Goal: Task Accomplishment & Management: Complete application form

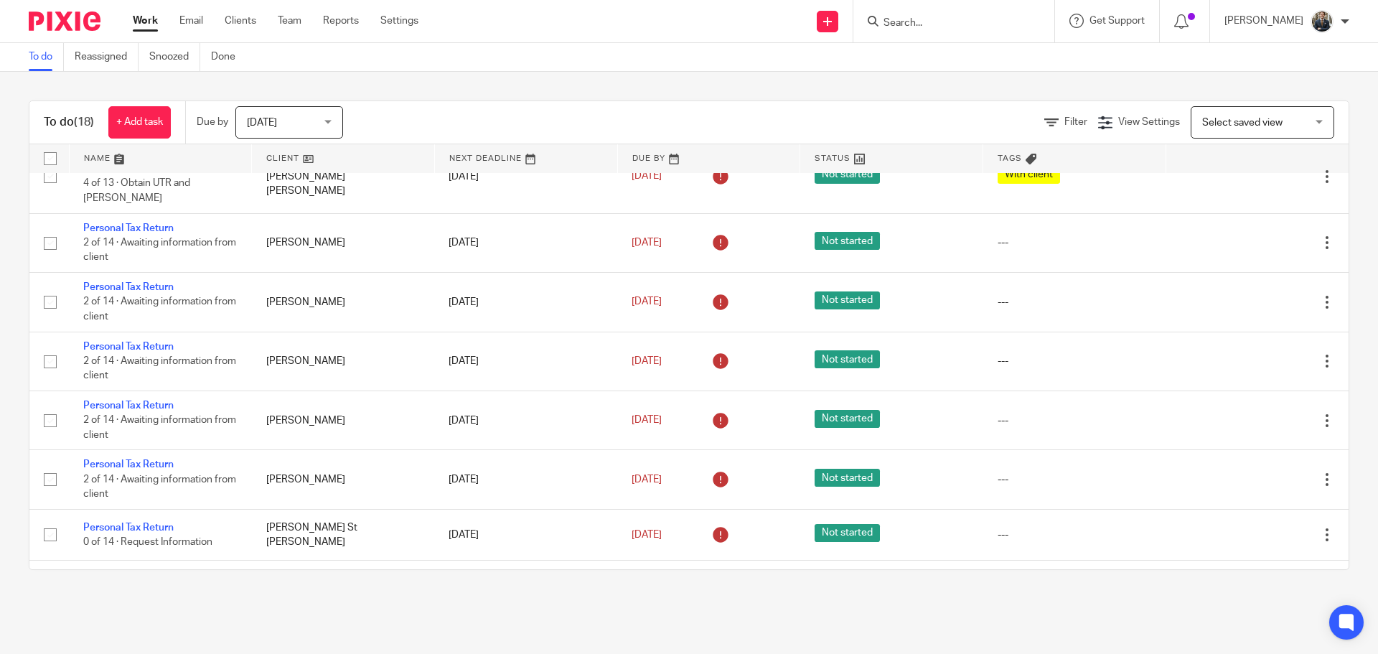
scroll to position [174, 0]
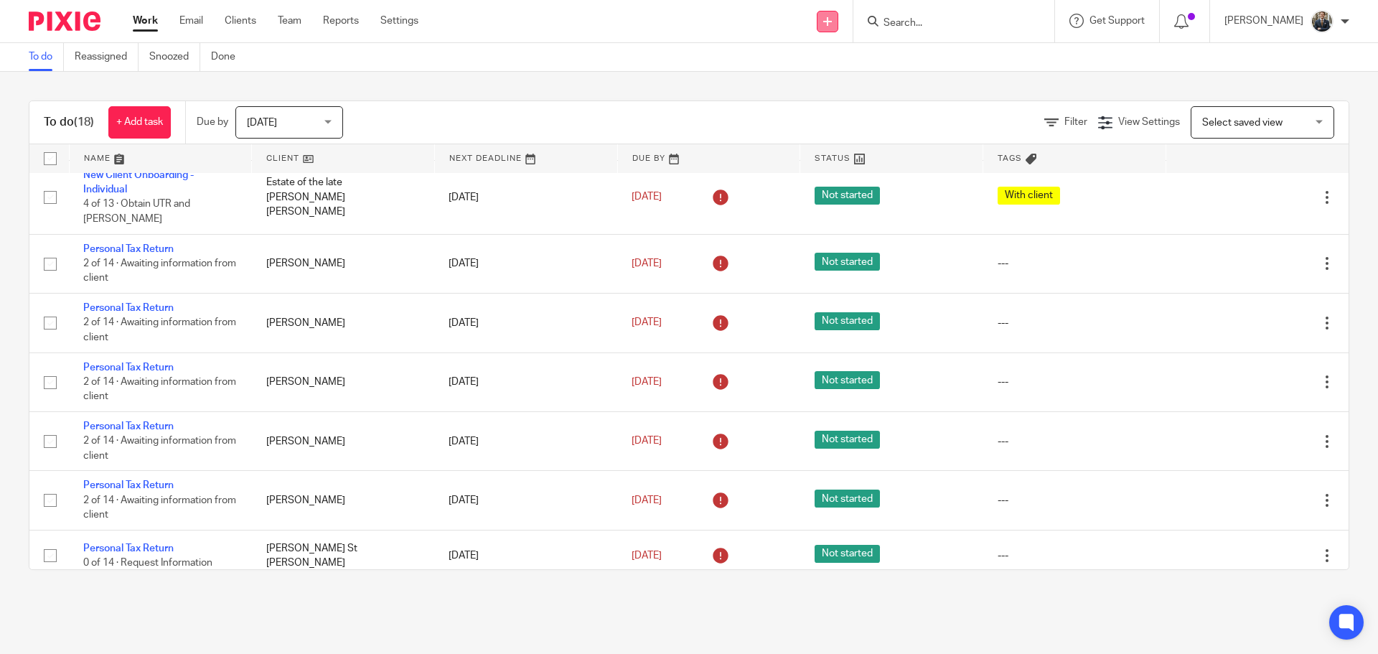
click at [838, 22] on link at bounding box center [828, 22] width 22 height 22
click at [833, 113] on link "Add client" at bounding box center [837, 109] width 88 height 21
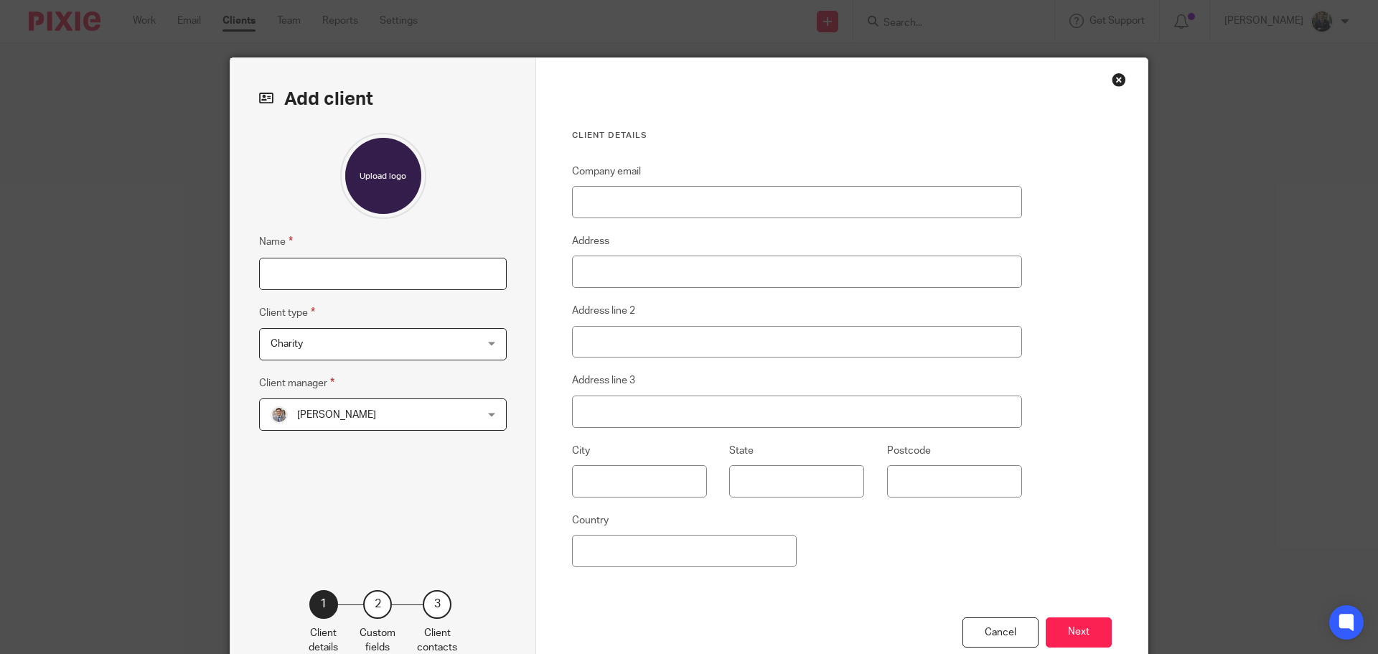
click at [312, 278] on input "Name" at bounding box center [383, 274] width 248 height 32
type input "Estate of the late Constance Teresa Kelly"
click at [344, 339] on span "Charity" at bounding box center [364, 344] width 188 height 30
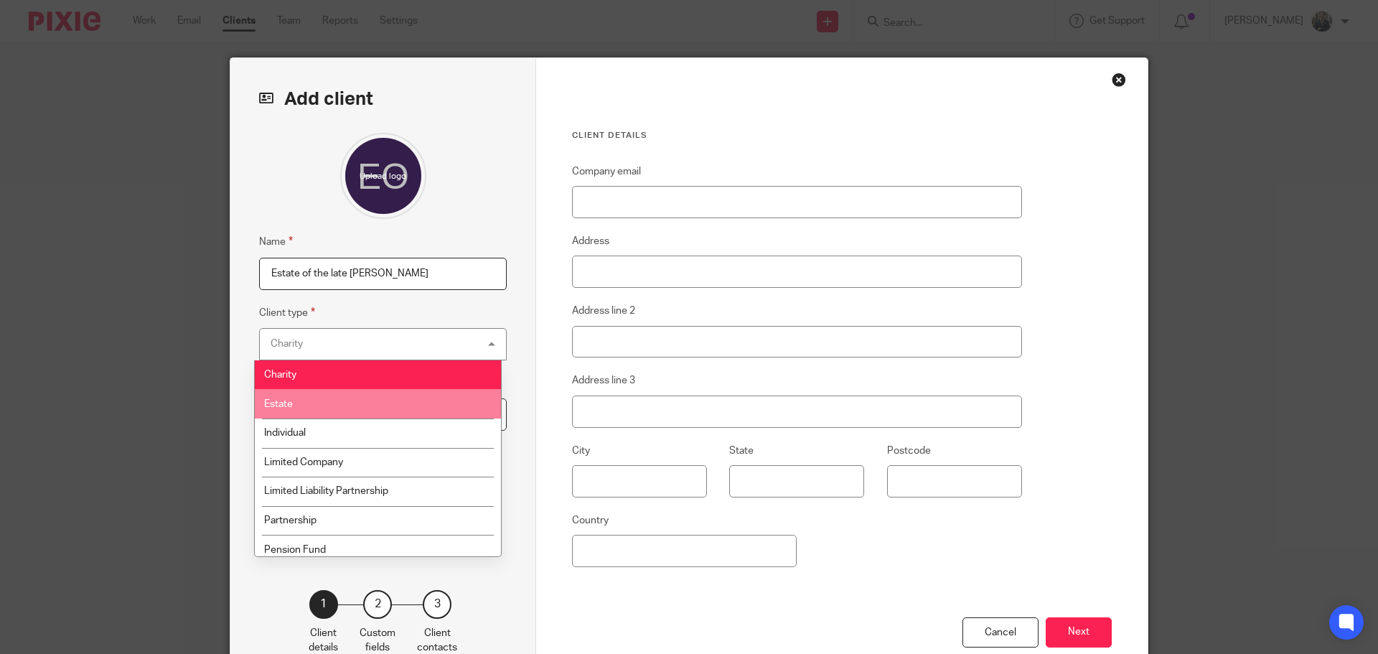
click at [327, 399] on li "Estate" at bounding box center [378, 403] width 246 height 29
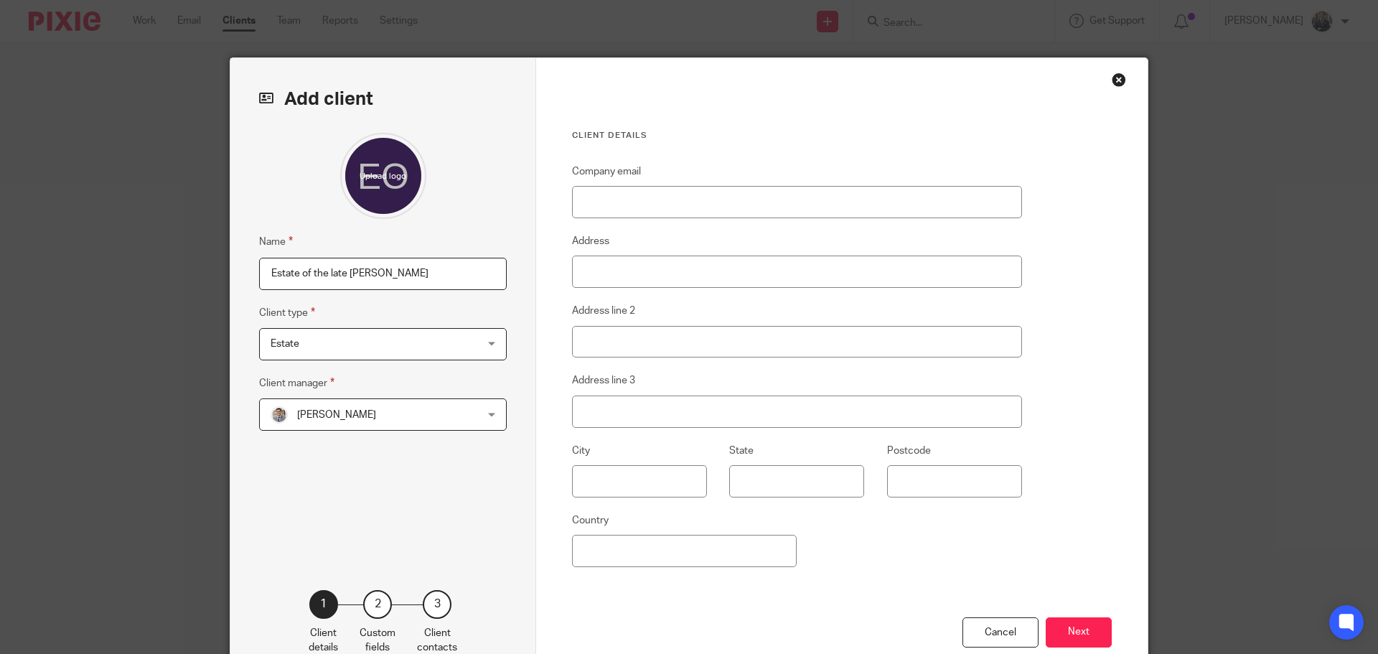
click at [328, 399] on span "[PERSON_NAME]" at bounding box center [364, 414] width 188 height 30
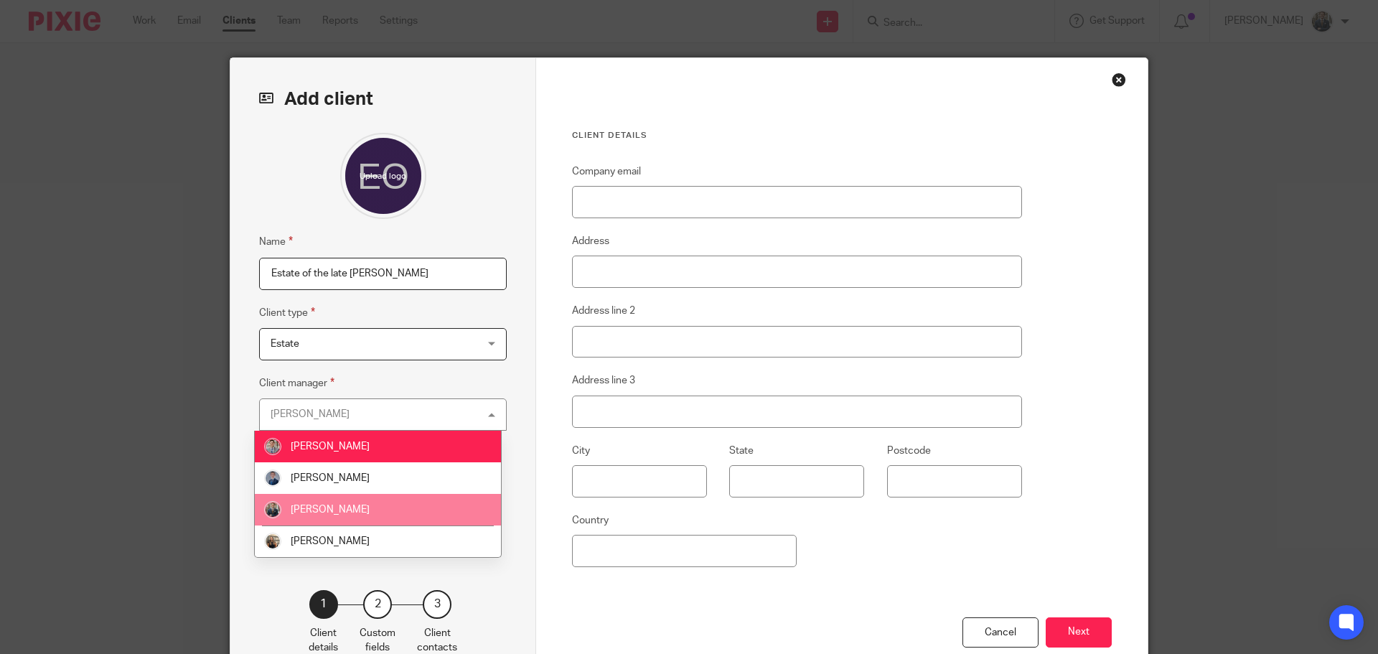
click at [314, 514] on li "[PERSON_NAME]" at bounding box center [378, 510] width 246 height 32
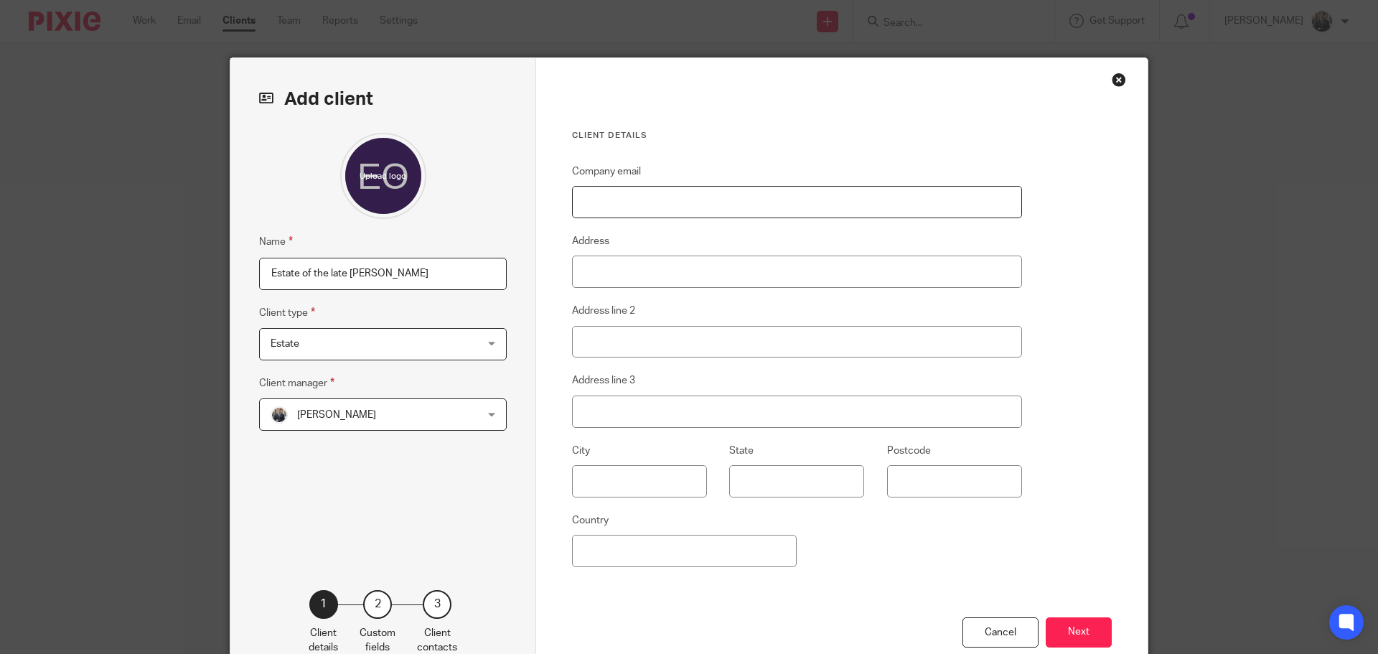
click at [665, 197] on input "Company email" at bounding box center [797, 202] width 450 height 32
click at [717, 199] on input "Company email" at bounding box center [797, 202] width 450 height 32
paste input "colanor.dale@btinternet.com"
type input "colanor.dale@btinternet.com"
click at [1076, 629] on button "Next" at bounding box center [1078, 632] width 66 height 31
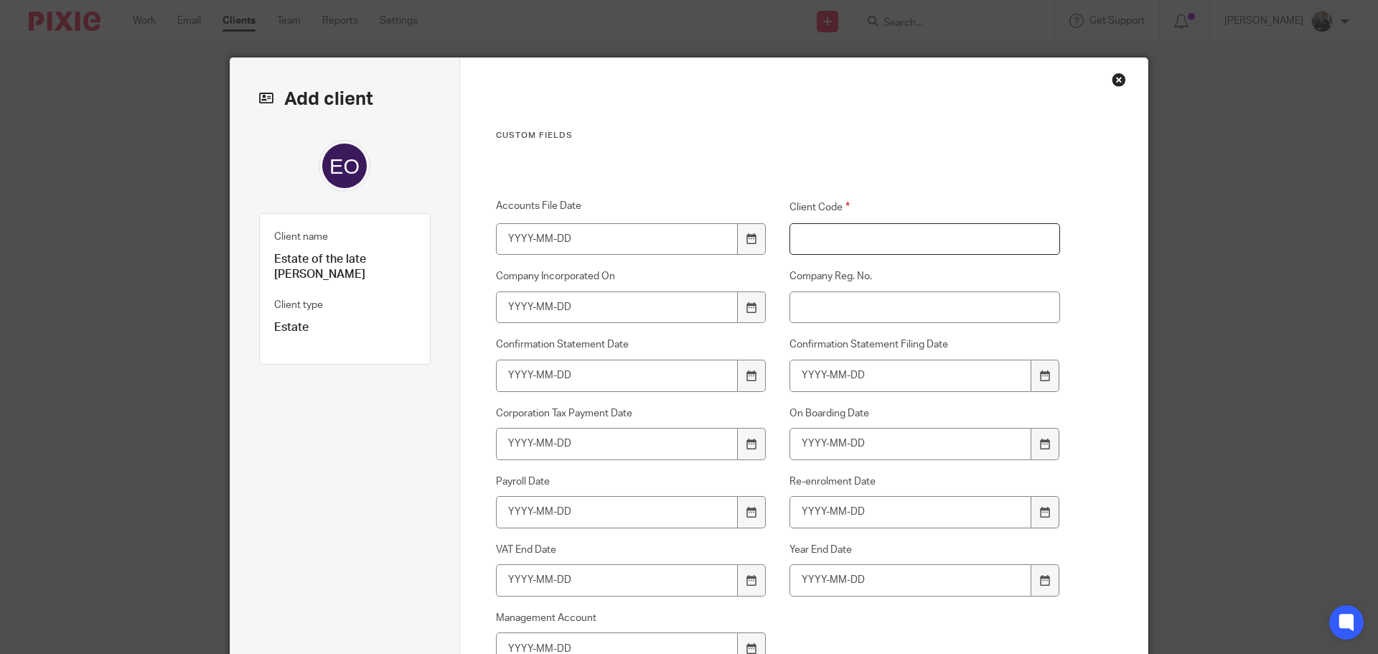
click at [835, 237] on input "Client Code" at bounding box center [924, 239] width 271 height 32
click at [859, 245] on input "C200" at bounding box center [924, 239] width 271 height 32
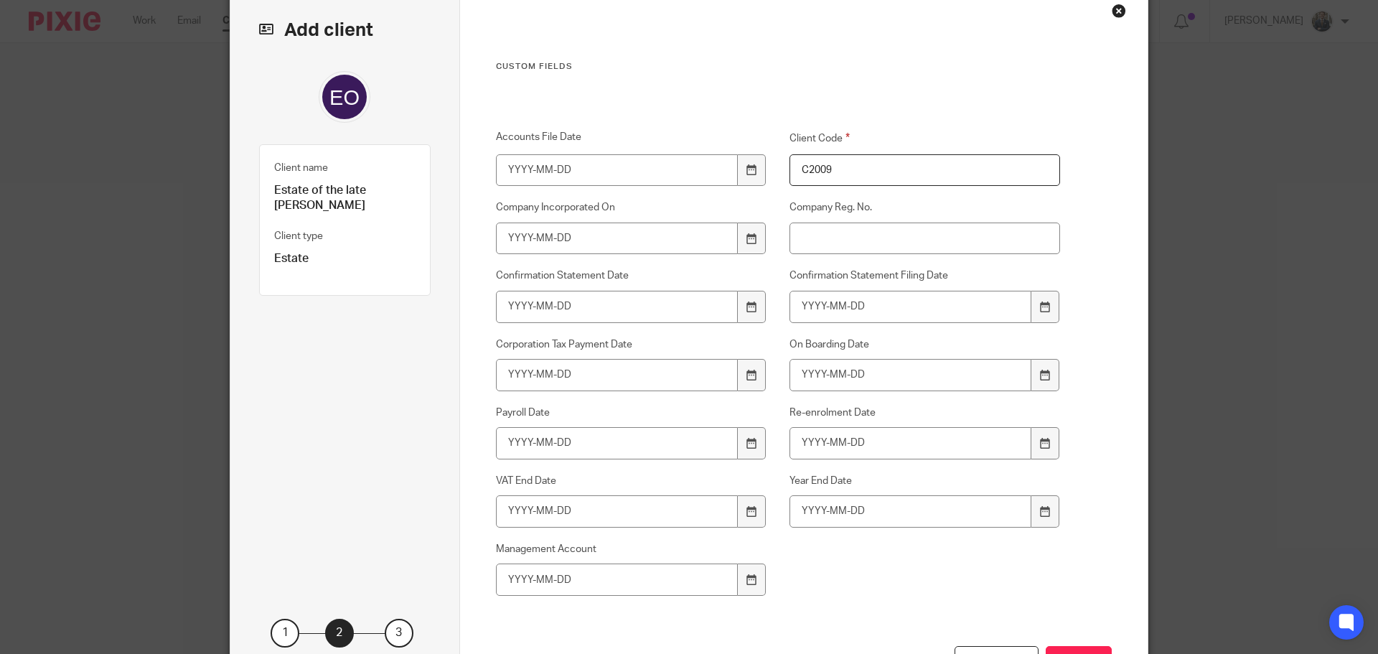
scroll to position [186, 0]
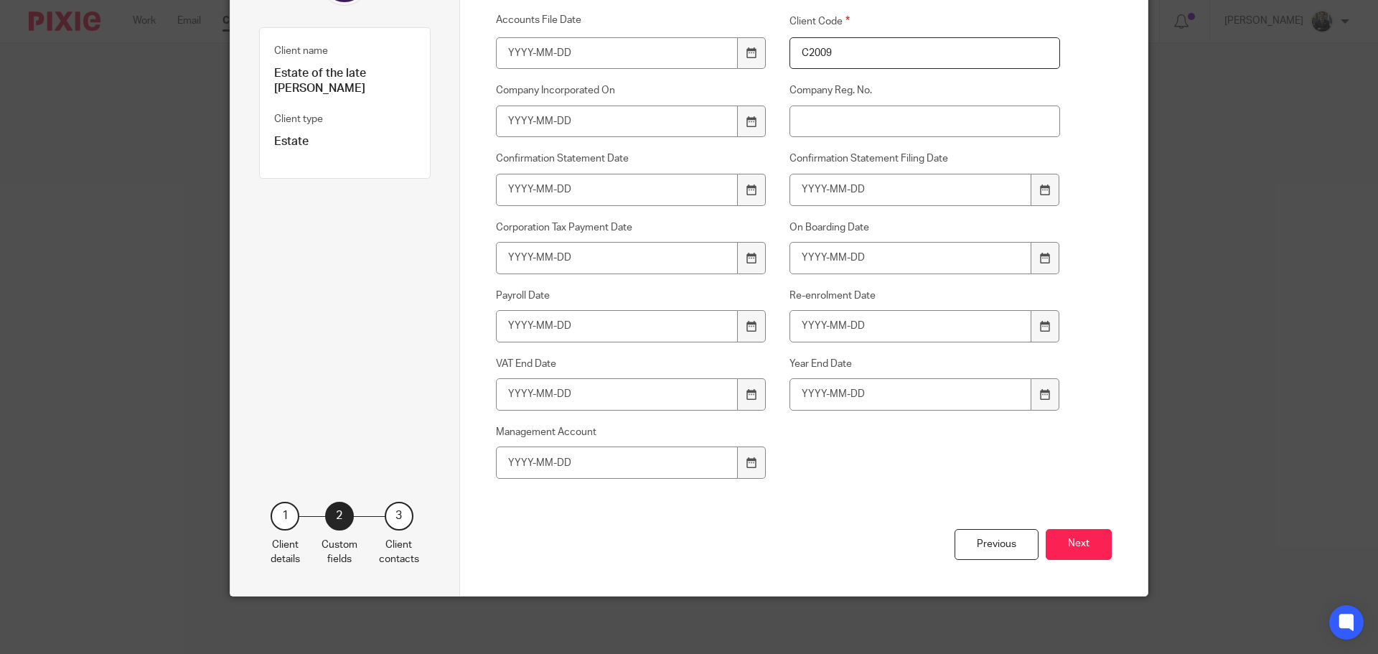
type input "C2009"
click at [1062, 546] on button "Next" at bounding box center [1078, 544] width 66 height 31
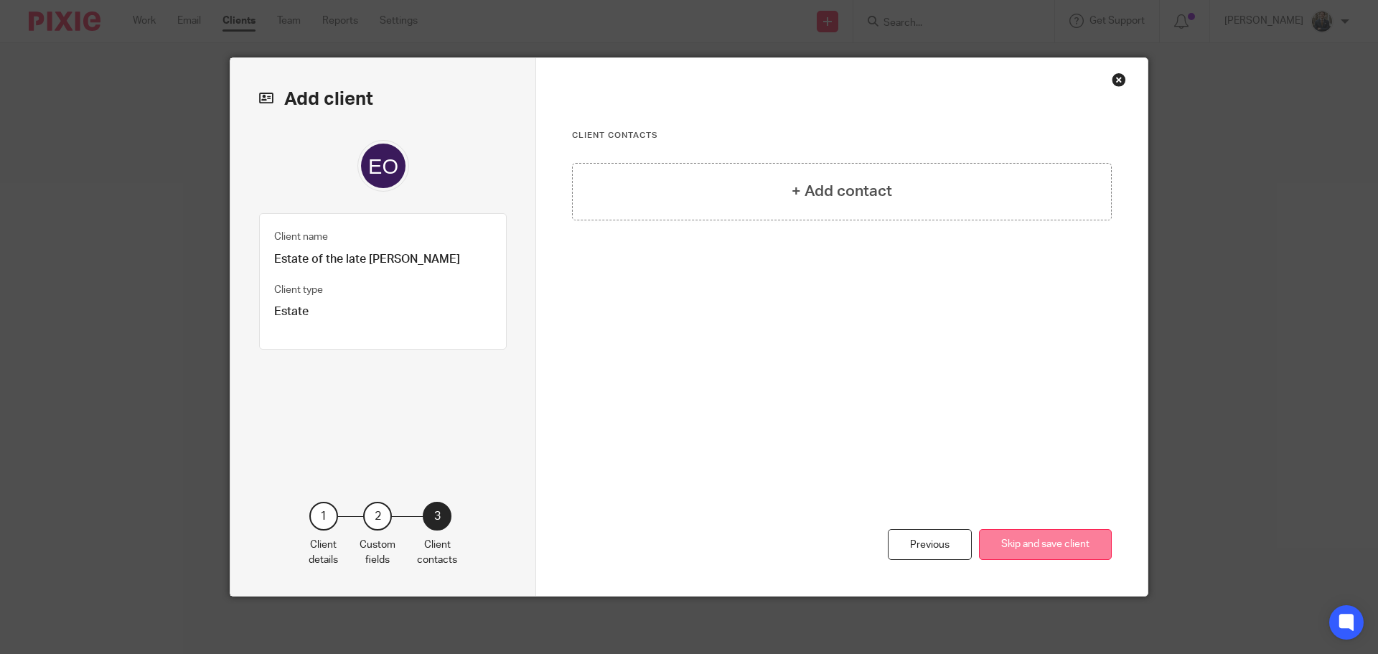
click at [1022, 535] on button "Skip and save client" at bounding box center [1045, 544] width 133 height 31
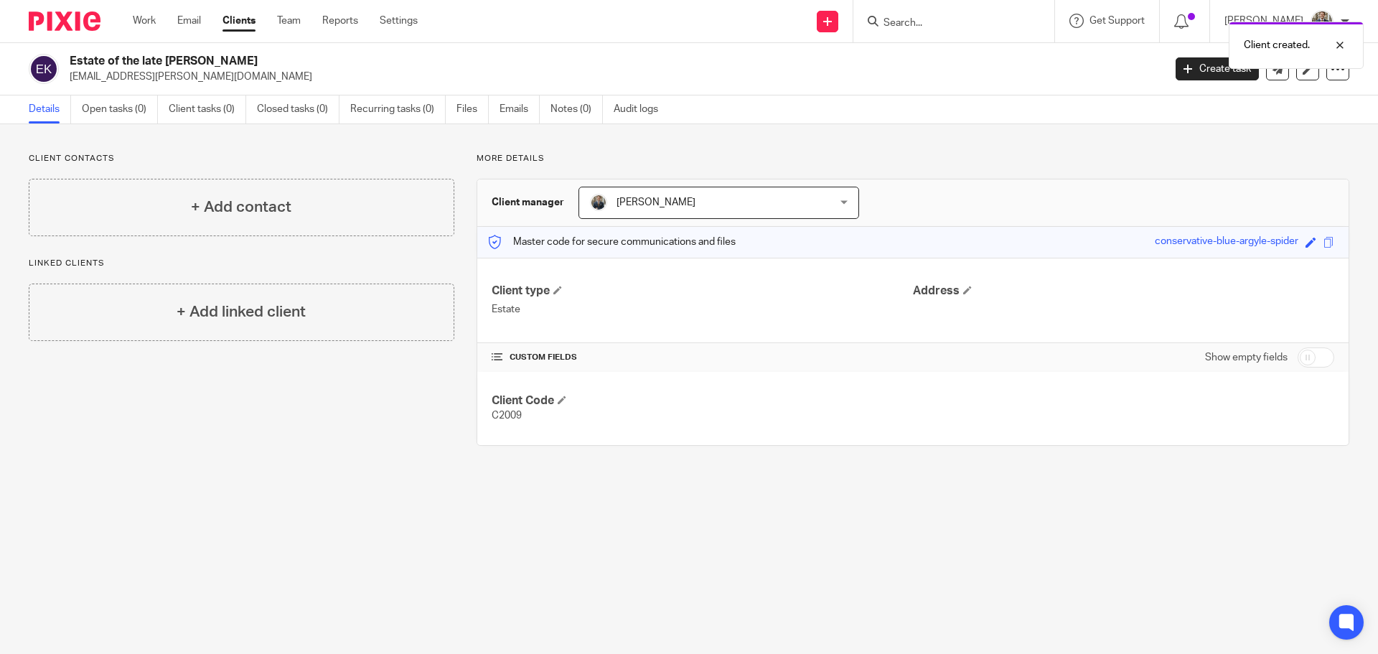
click at [1205, 64] on div "Client created." at bounding box center [1026, 41] width 674 height 55
click at [1343, 50] on div at bounding box center [1328, 45] width 39 height 17
click at [1208, 73] on link "Create task" at bounding box center [1216, 68] width 83 height 23
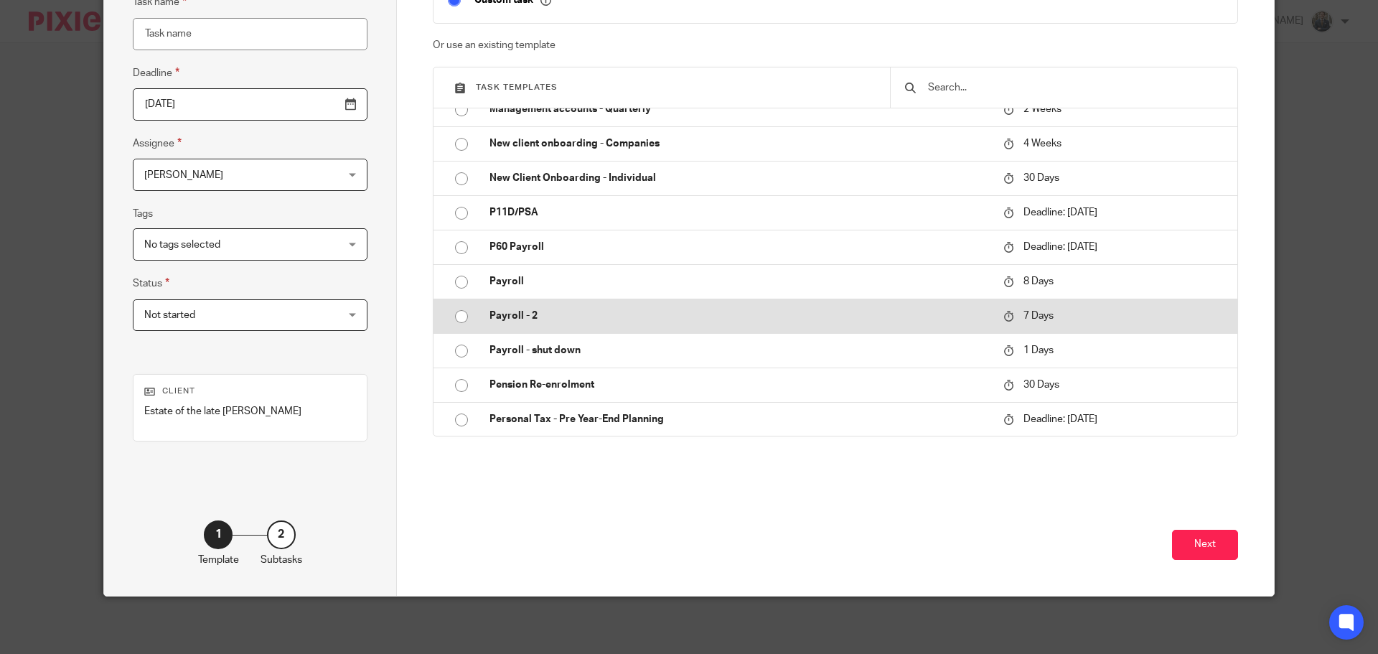
scroll to position [430, 0]
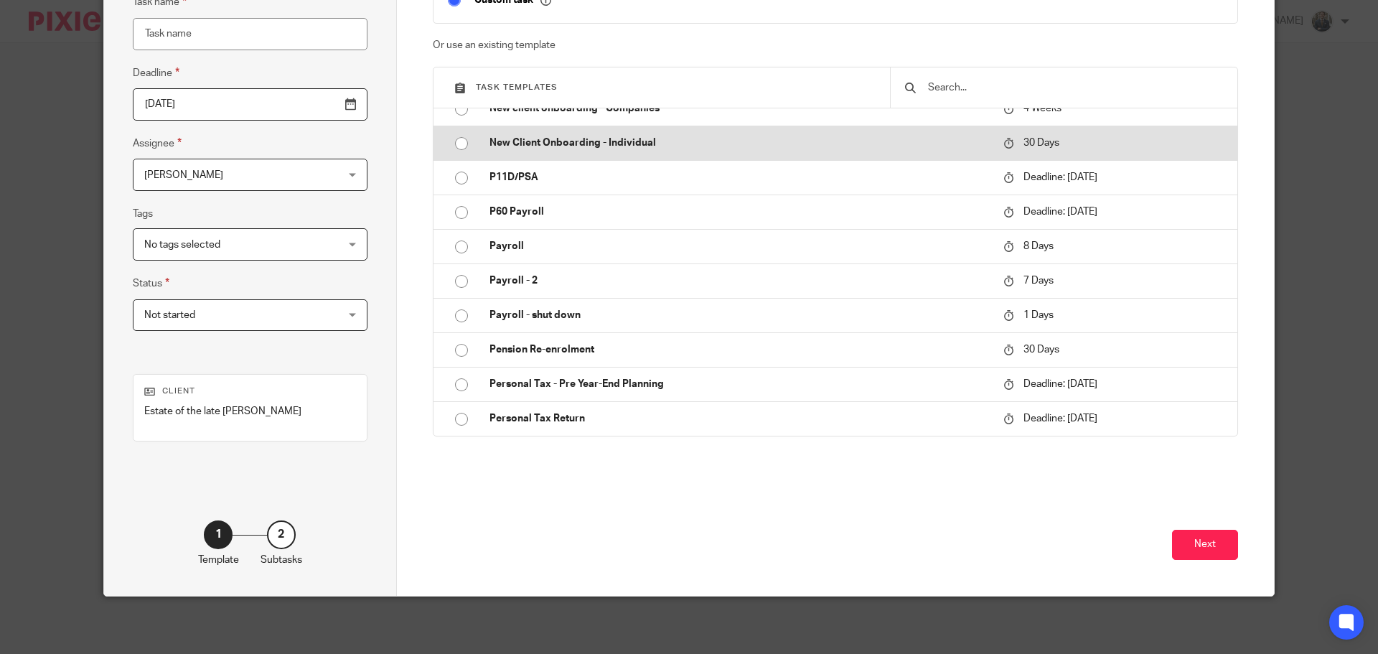
click at [589, 138] on p "New Client Onboarding - Individual" at bounding box center [738, 143] width 499 height 14
type input "2025-10-17"
type input "New Client Onboarding - Individual"
checkbox input "false"
radio input "true"
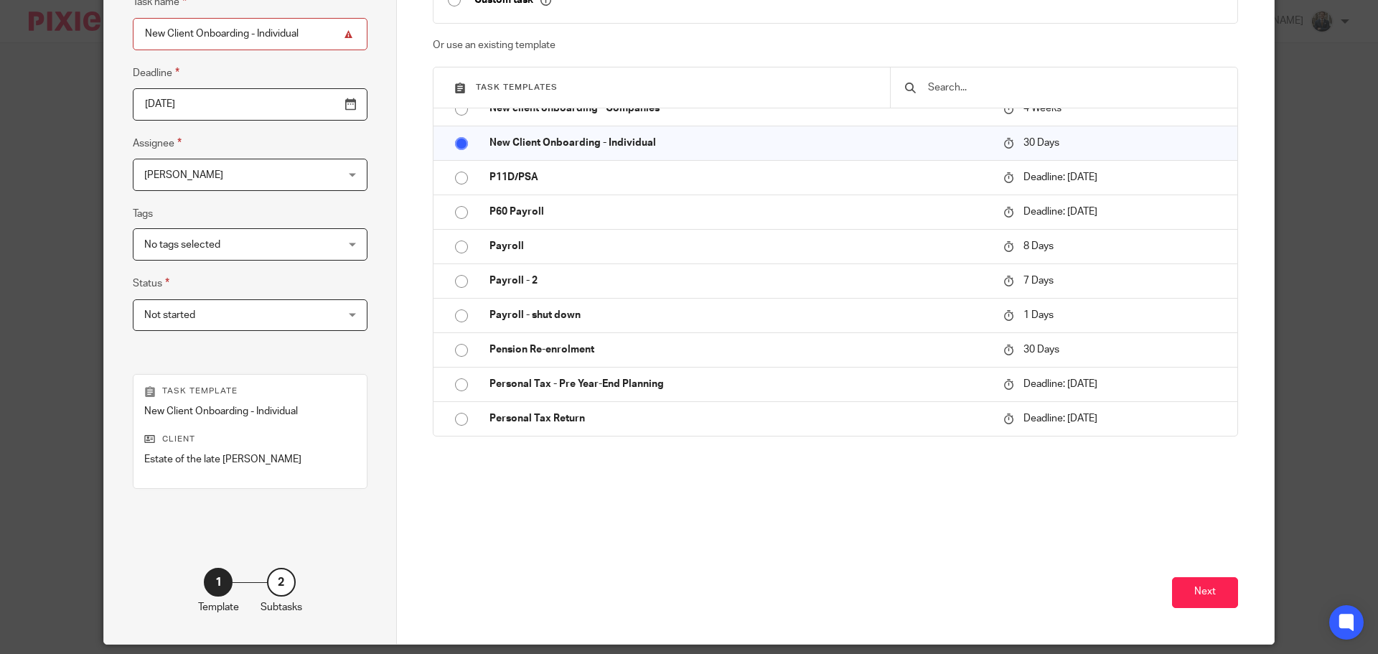
click at [315, 100] on input "2025-10-17" at bounding box center [250, 104] width 235 height 32
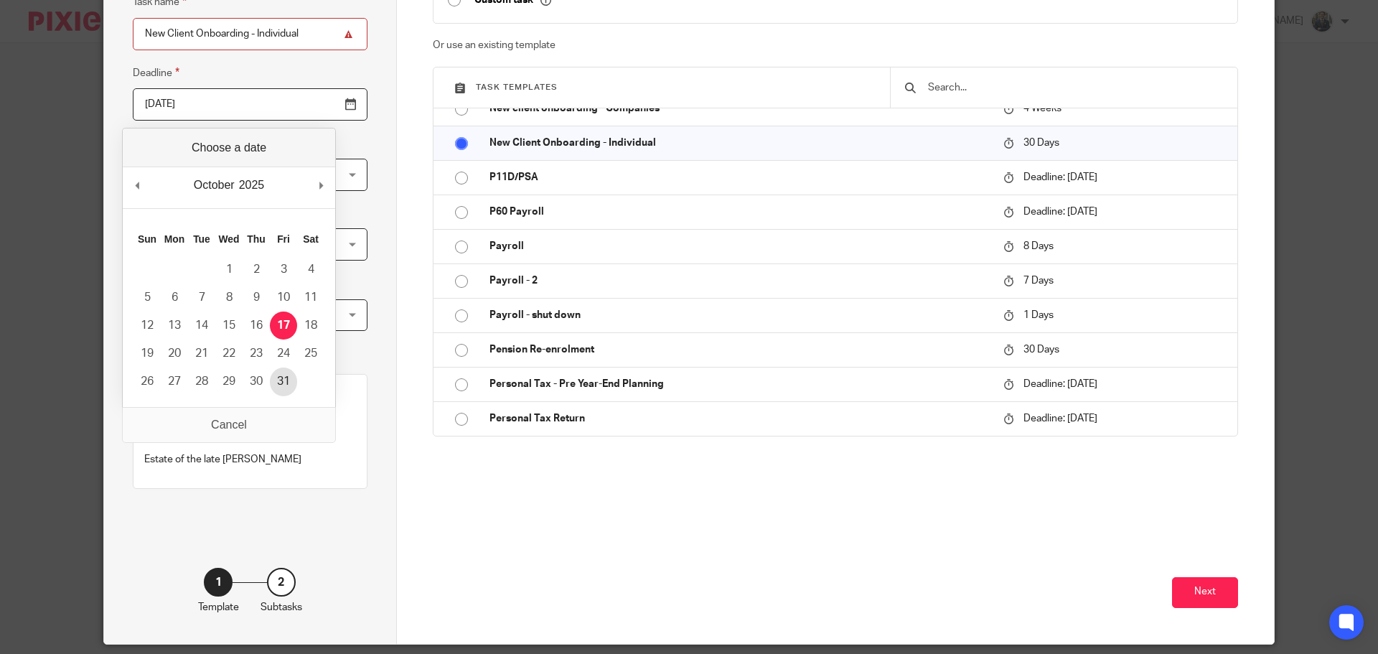
type input "2025-10-31"
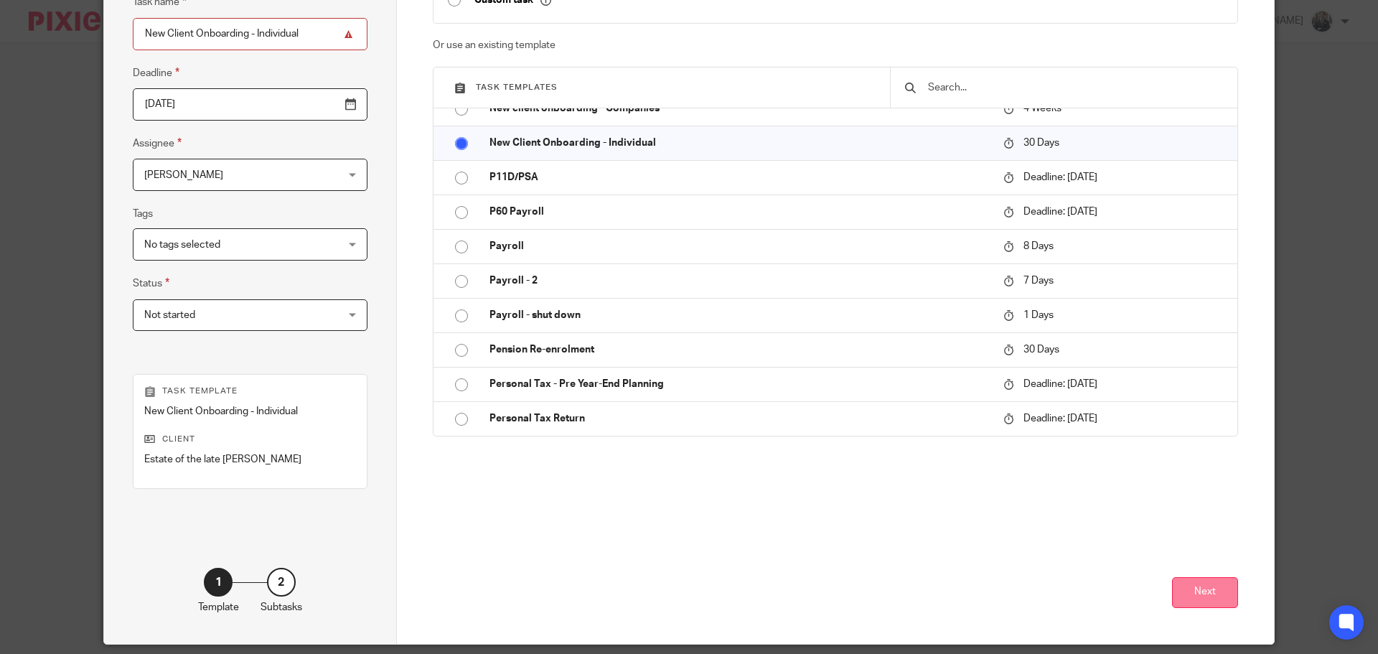
click at [1213, 598] on button "Next" at bounding box center [1205, 592] width 66 height 31
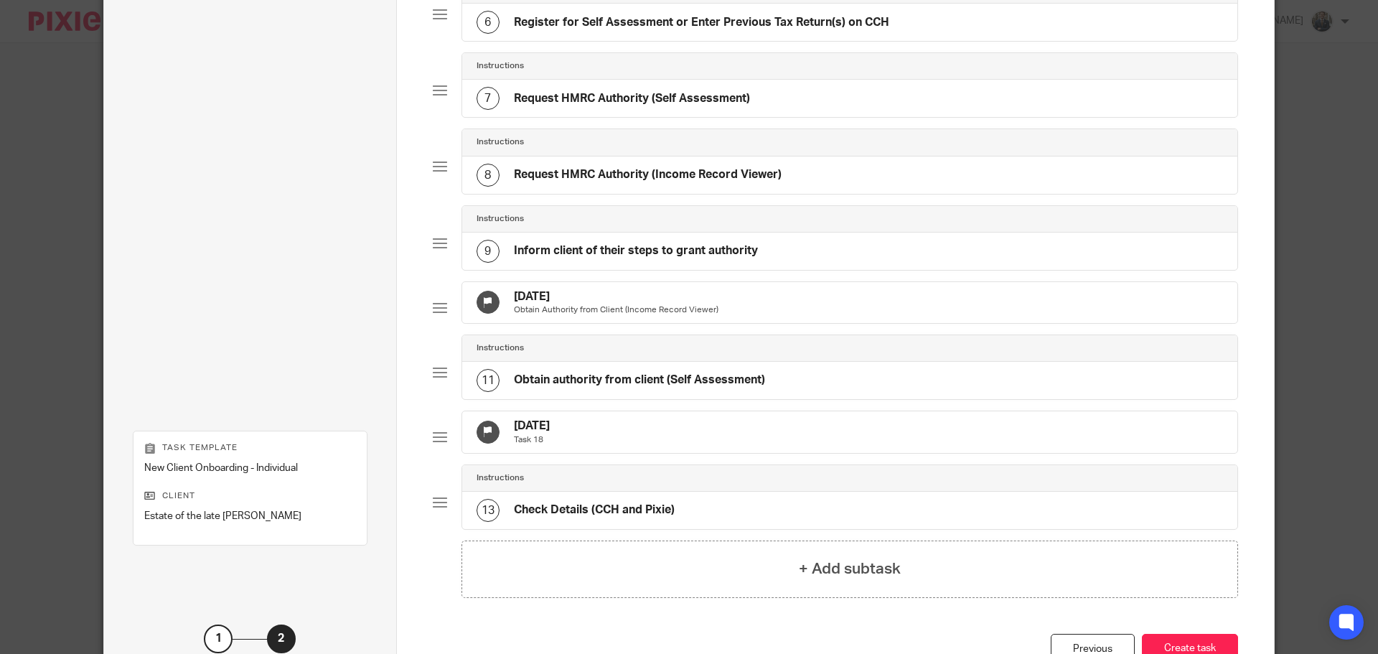
scroll to position [662, 0]
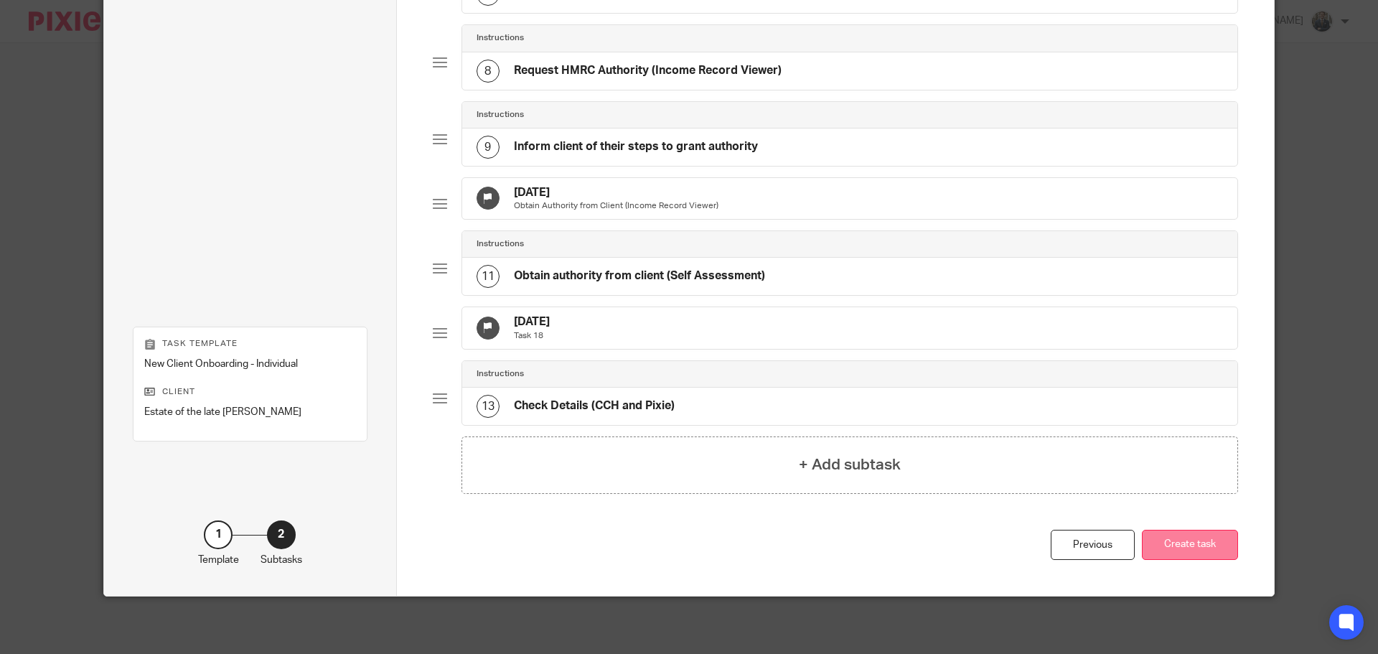
click at [1184, 553] on button "Create task" at bounding box center [1190, 545] width 96 height 31
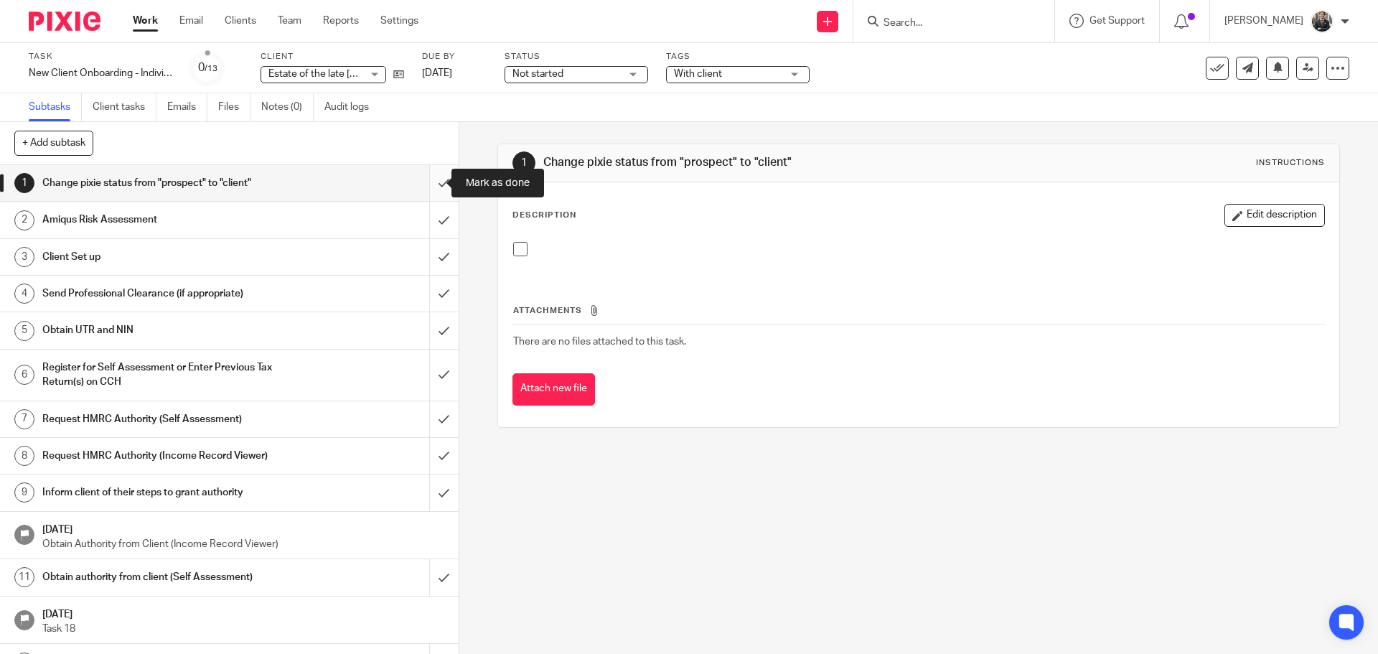
drag, startPoint x: 426, startPoint y: 182, endPoint x: 429, endPoint y: 190, distance: 8.4
click at [427, 183] on input "submit" at bounding box center [229, 183] width 458 height 36
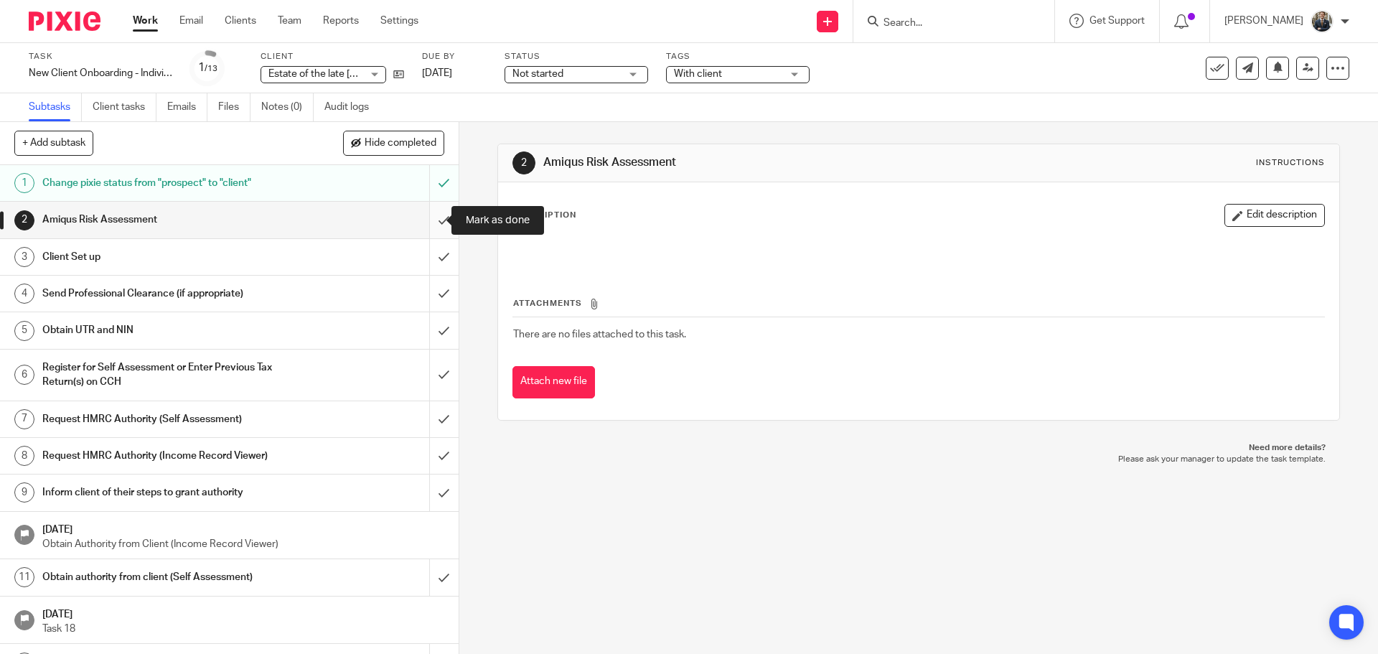
click at [433, 221] on input "submit" at bounding box center [229, 220] width 458 height 36
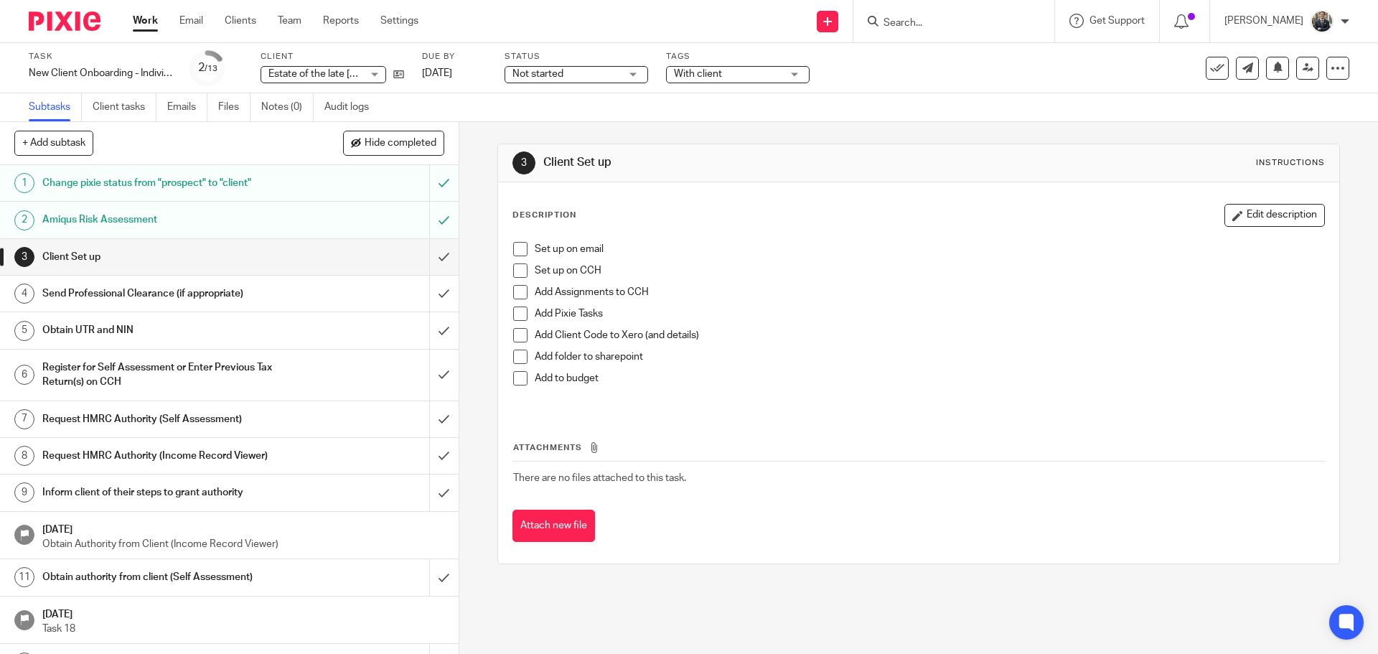
click at [513, 250] on span at bounding box center [520, 249] width 14 height 14
click at [397, 77] on icon at bounding box center [398, 74] width 11 height 11
click at [513, 270] on span at bounding box center [520, 270] width 14 height 14
click at [519, 297] on span at bounding box center [520, 292] width 14 height 14
click at [518, 317] on span at bounding box center [520, 313] width 14 height 14
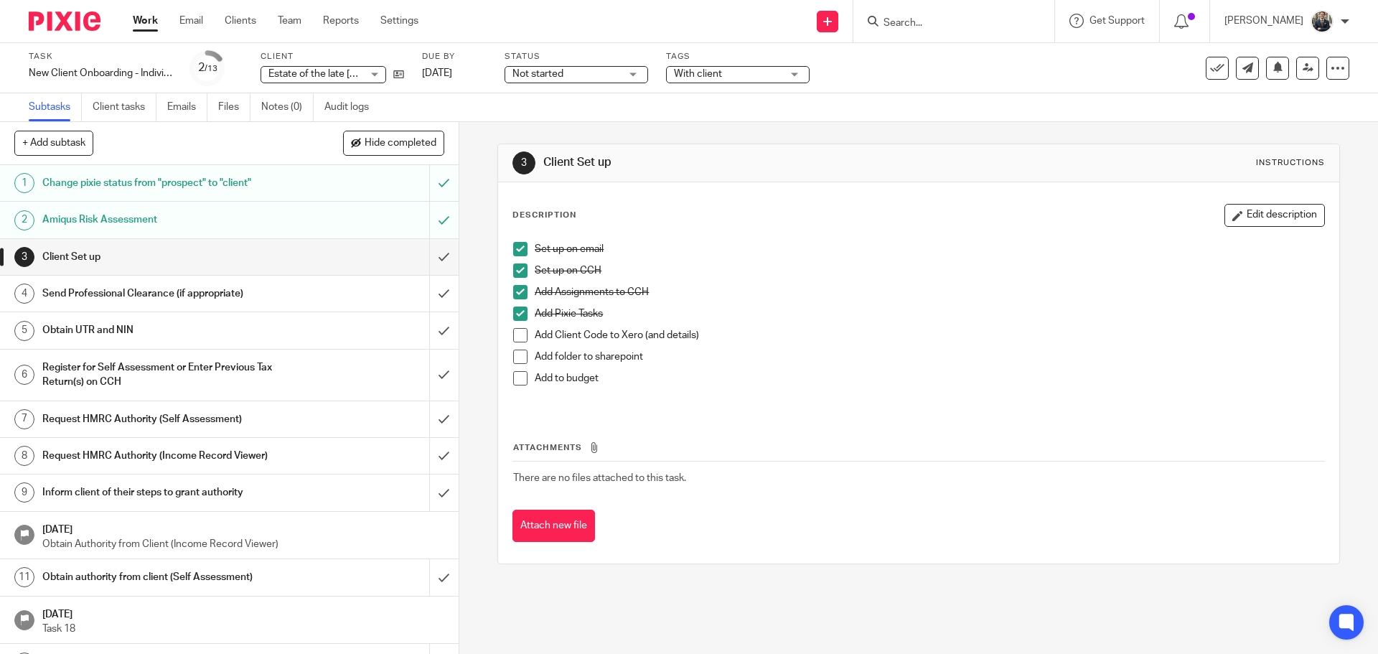
click at [513, 326] on li "Add Pixie Tasks" at bounding box center [918, 317] width 810 height 22
click at [513, 336] on span at bounding box center [520, 335] width 14 height 14
click at [518, 356] on span at bounding box center [520, 356] width 14 height 14
click at [519, 380] on span at bounding box center [520, 378] width 14 height 14
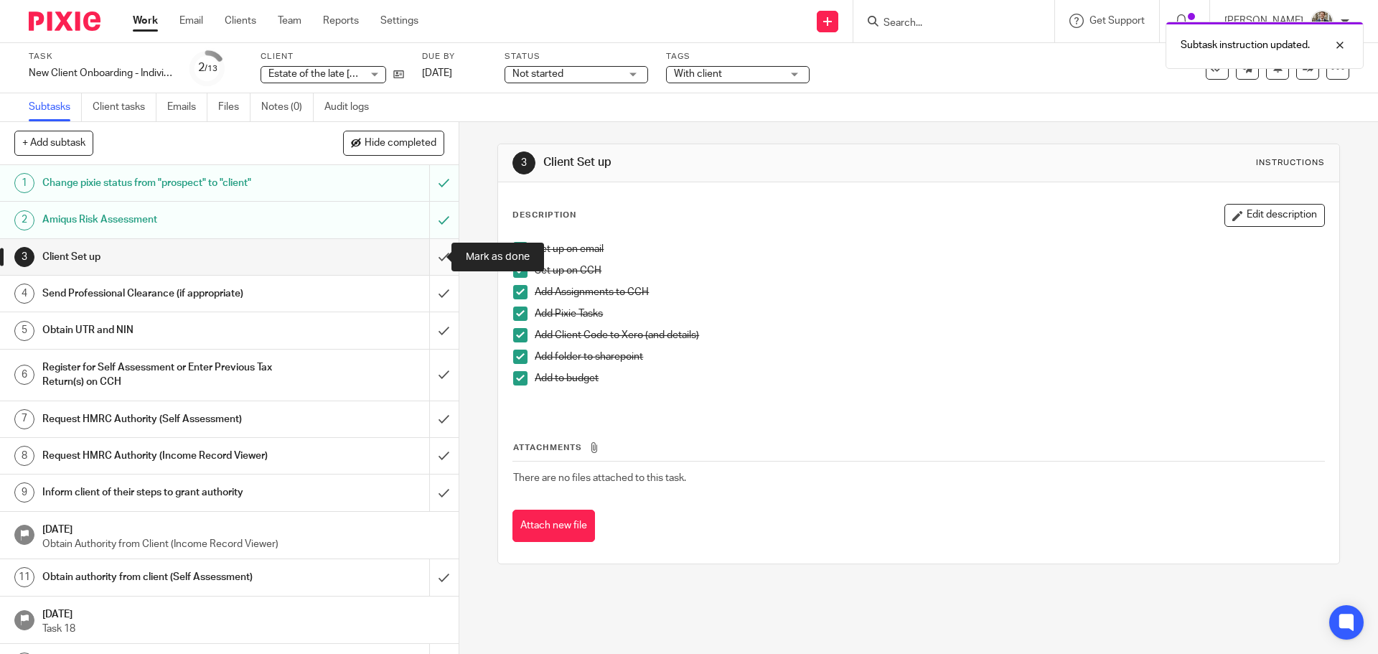
click at [439, 255] on input "submit" at bounding box center [229, 257] width 458 height 36
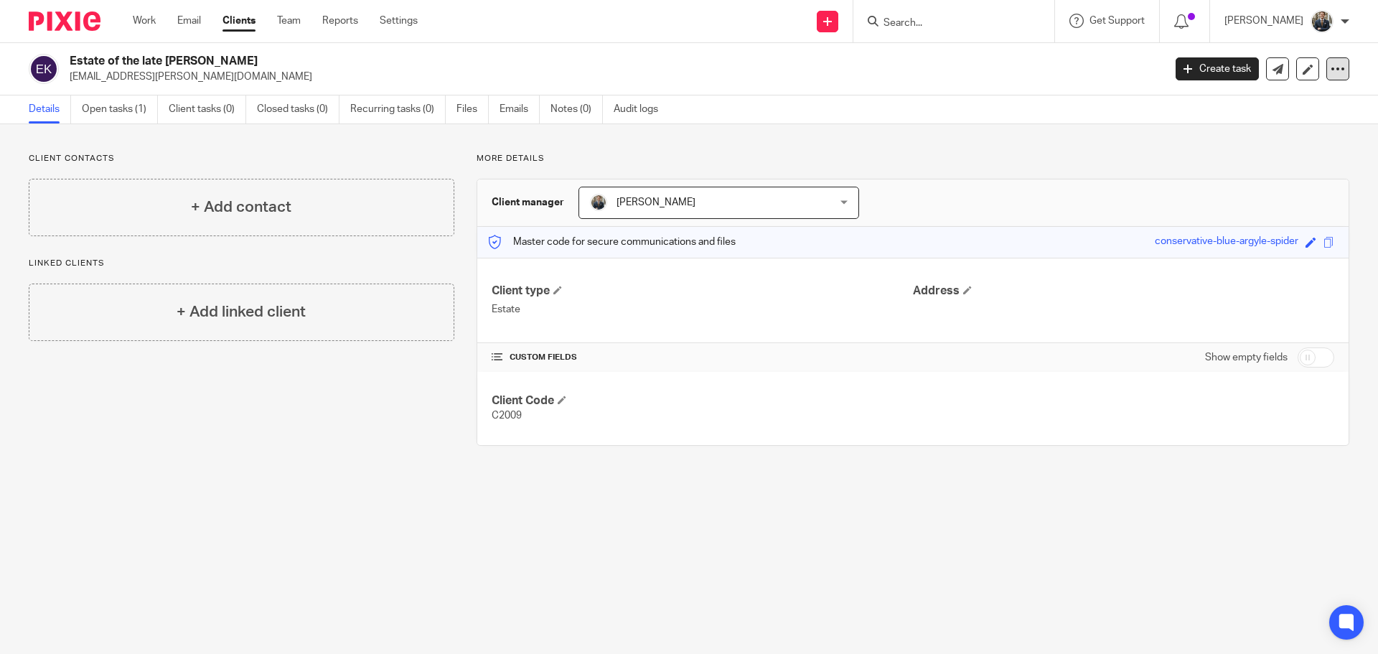
click at [1330, 67] on icon at bounding box center [1337, 69] width 14 height 14
click at [963, 105] on div "Details Open tasks (1) Client tasks (0) Closed tasks (0) Recurring tasks (0) Fi…" at bounding box center [689, 109] width 1378 height 29
click at [511, 115] on link "Emails" at bounding box center [519, 109] width 40 height 28
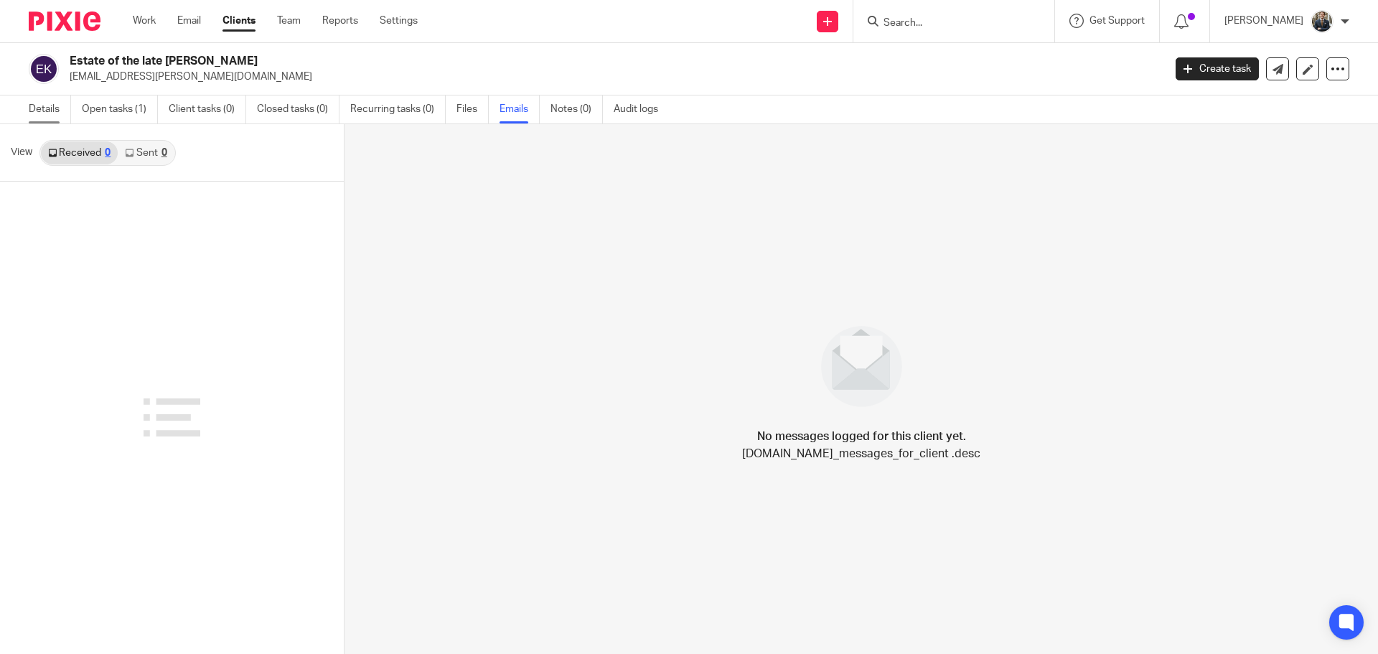
click at [33, 116] on link "Details" at bounding box center [50, 109] width 42 height 28
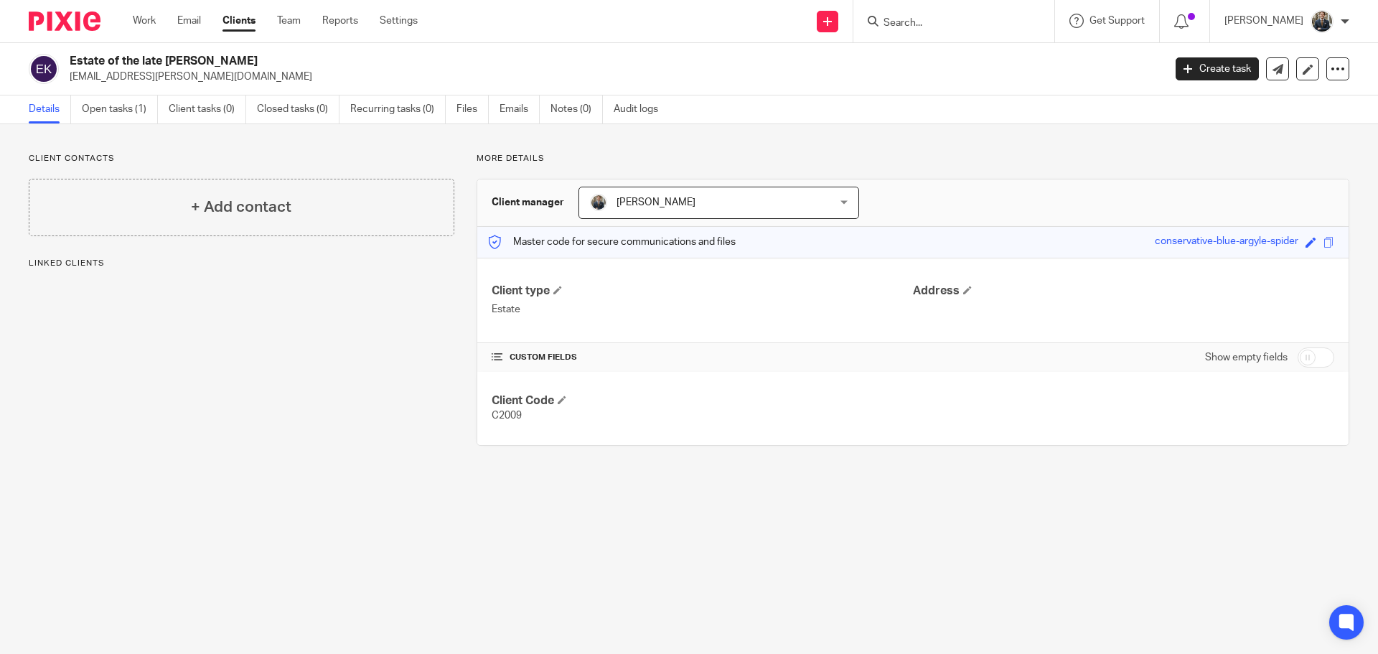
click at [65, 86] on div "Estate of the late [PERSON_NAME] [EMAIL_ADDRESS][PERSON_NAME][DOMAIN_NAME] Crea…" at bounding box center [689, 69] width 1378 height 52
copy p "[EMAIL_ADDRESS][PERSON_NAME][DOMAIN_NAME]"
